Goal: Task Accomplishment & Management: Complete application form

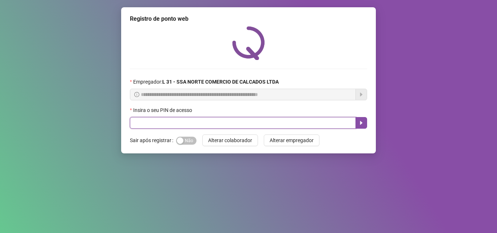
click at [151, 123] on input "text" at bounding box center [243, 123] width 226 height 12
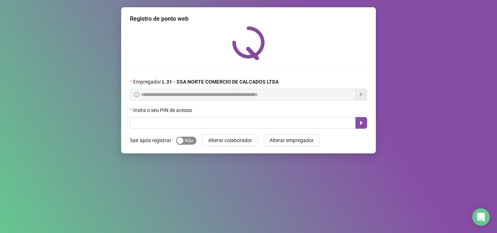
click at [190, 140] on span "Sim Não" at bounding box center [186, 141] width 20 height 8
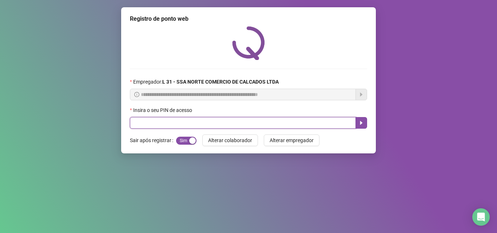
click at [163, 123] on input "text" at bounding box center [243, 123] width 226 height 12
type input "*****"
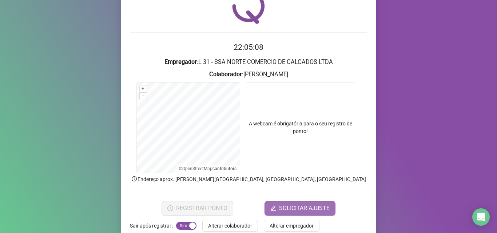
scroll to position [51, 0]
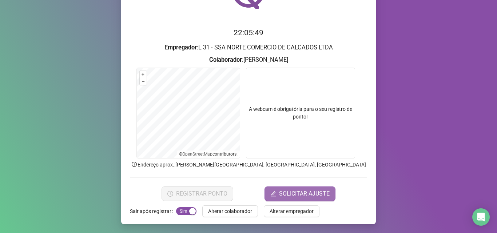
click at [277, 195] on button "SOLICITAR AJUSTE" at bounding box center [299, 194] width 71 height 15
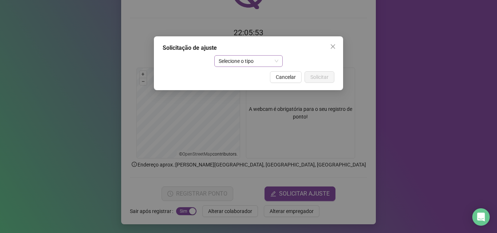
click at [251, 60] on span "Selecione o tipo" at bounding box center [249, 61] width 60 height 11
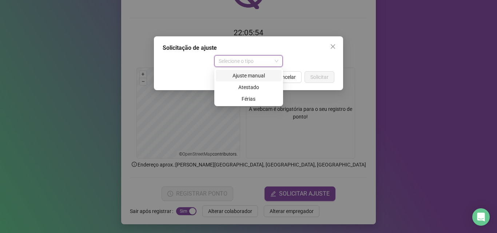
click at [255, 75] on div "Ajuste manual" at bounding box center [248, 76] width 57 height 8
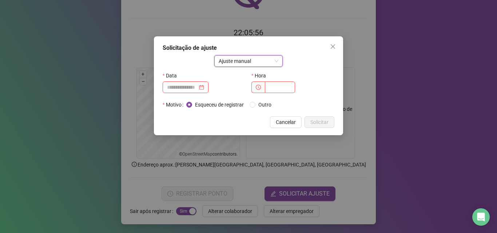
click at [197, 87] on input at bounding box center [182, 87] width 31 height 8
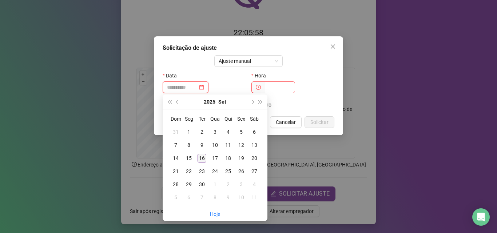
type input "**********"
click at [205, 158] on div "16" at bounding box center [201, 158] width 9 height 9
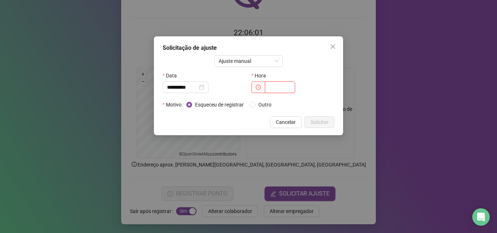
click at [269, 86] on input "text" at bounding box center [280, 87] width 30 height 12
type input "*****"
click at [325, 124] on span "Solicitar" at bounding box center [319, 122] width 18 height 8
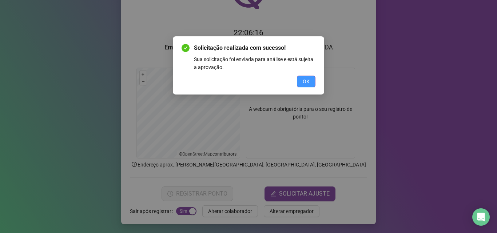
click at [304, 79] on span "OK" at bounding box center [305, 81] width 7 height 8
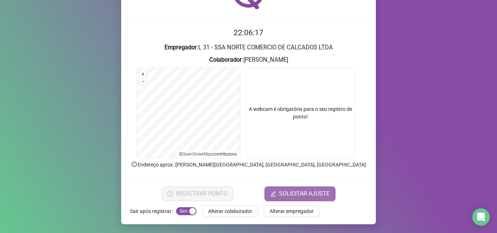
click at [296, 192] on span "SOLICITAR AJUSTE" at bounding box center [304, 193] width 51 height 9
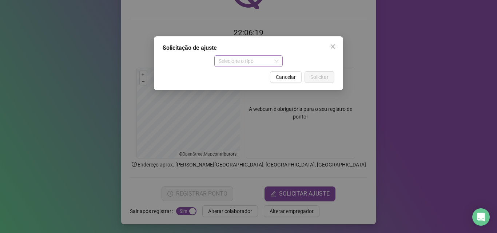
click at [249, 56] on span "Selecione o tipo" at bounding box center [249, 61] width 60 height 11
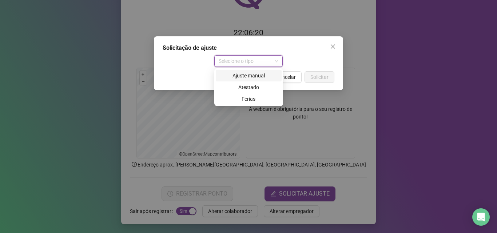
click at [247, 73] on div "Ajuste manual" at bounding box center [248, 76] width 57 height 8
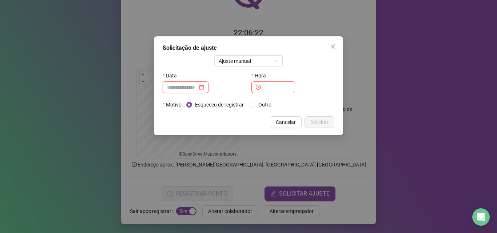
click at [195, 91] on input at bounding box center [182, 87] width 31 height 8
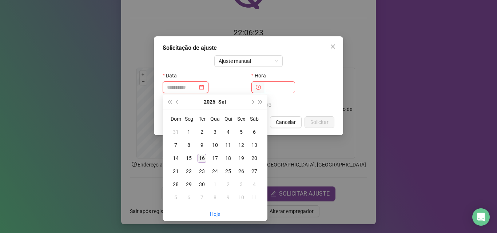
type input "**********"
click at [200, 160] on div "16" at bounding box center [201, 158] width 9 height 9
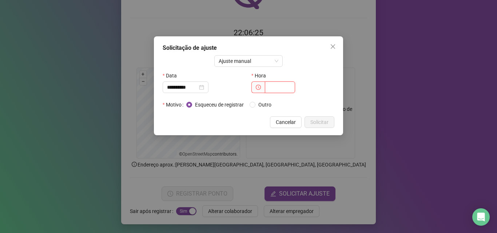
click at [276, 86] on input "text" at bounding box center [280, 87] width 30 height 12
type input "*****"
click at [312, 121] on span "Solicitar" at bounding box center [319, 122] width 18 height 8
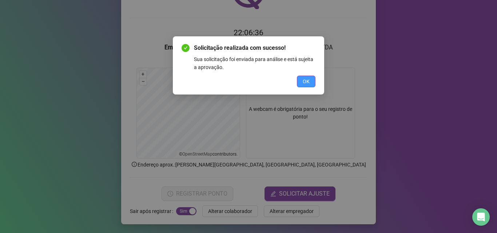
click at [303, 84] on span "OK" at bounding box center [305, 81] width 7 height 8
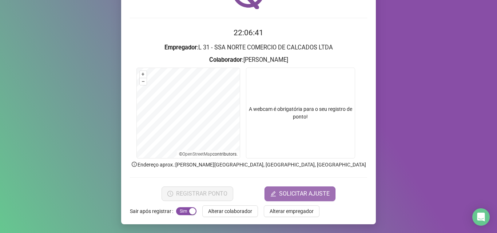
click at [289, 192] on span "SOLICITAR AJUSTE" at bounding box center [304, 193] width 51 height 9
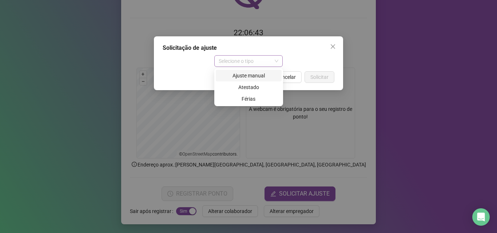
click at [243, 62] on span "Selecione o tipo" at bounding box center [249, 61] width 60 height 11
click at [244, 78] on div "Ajuste manual" at bounding box center [248, 76] width 57 height 8
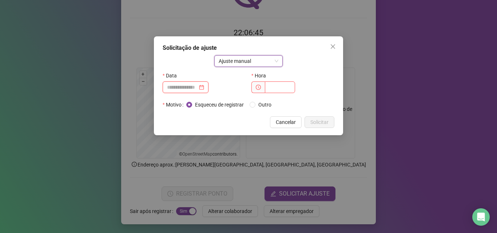
click at [197, 86] on input at bounding box center [182, 87] width 31 height 8
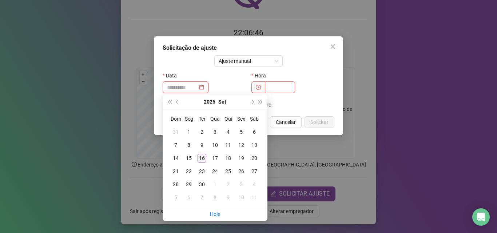
type input "**********"
click at [199, 159] on div "16" at bounding box center [201, 158] width 9 height 9
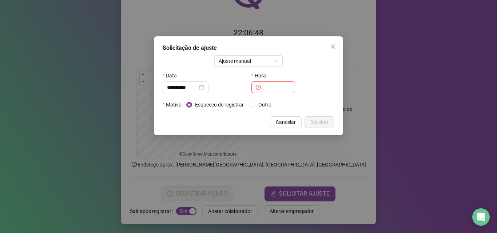
click at [264, 87] on span at bounding box center [257, 87] width 13 height 12
click at [267, 88] on input "text" at bounding box center [280, 87] width 30 height 12
type input "*****"
click at [324, 122] on span "Solicitar" at bounding box center [319, 122] width 18 height 8
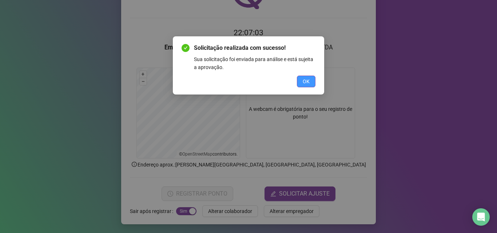
click at [302, 83] on span "OK" at bounding box center [305, 81] width 7 height 8
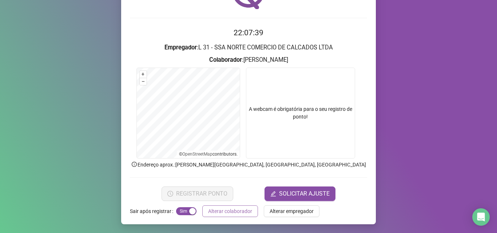
click at [237, 213] on span "Alterar colaborador" at bounding box center [230, 211] width 44 height 8
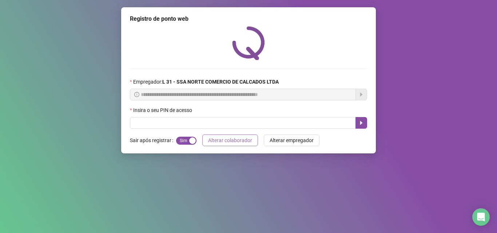
scroll to position [0, 0]
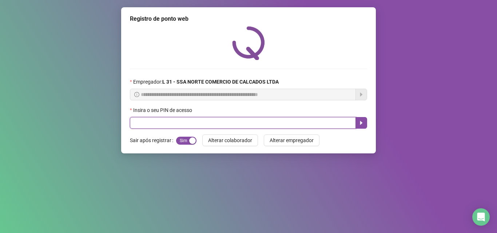
click at [173, 122] on input "text" at bounding box center [243, 123] width 226 height 12
type input "*****"
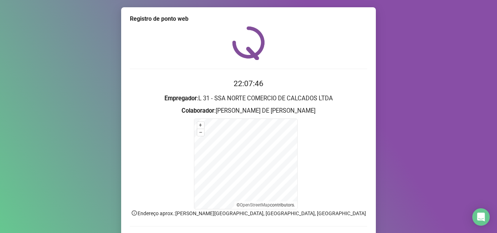
scroll to position [49, 0]
